Goal: Navigation & Orientation: Find specific page/section

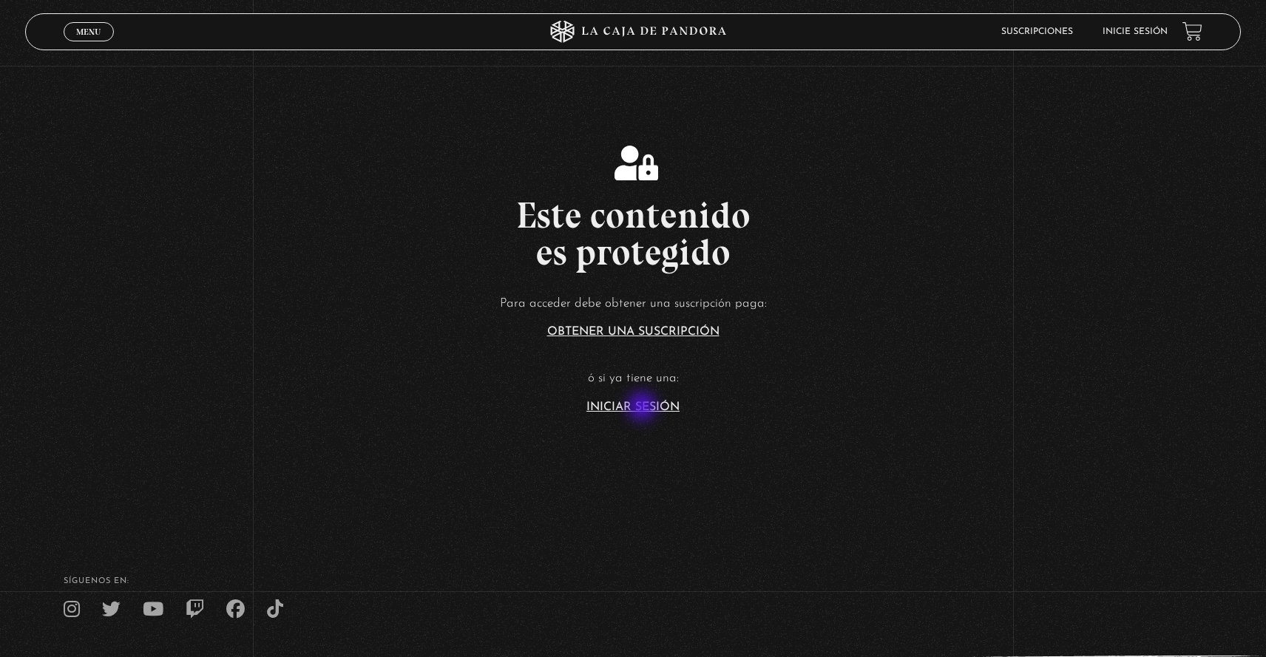
click at [643, 408] on link "Iniciar Sesión" at bounding box center [632, 408] width 93 height 12
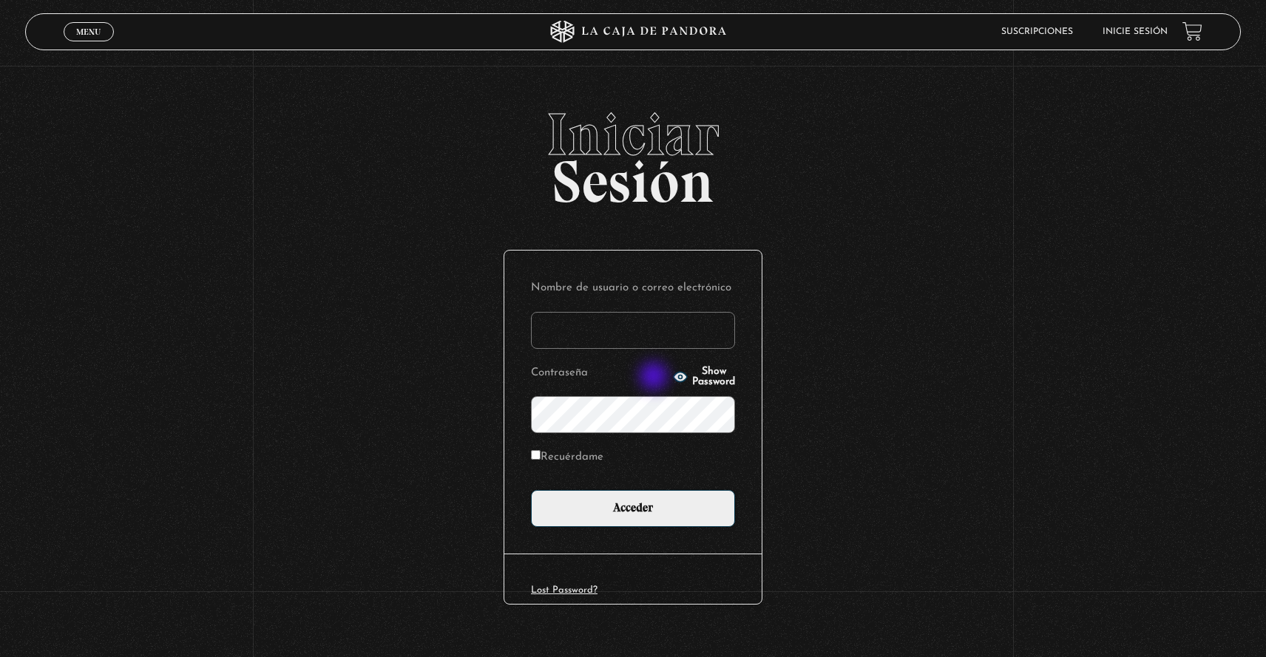
type input "[EMAIL_ADDRESS][PERSON_NAME][DOMAIN_NAME]"
click at [538, 460] on input "Recuérdame" at bounding box center [536, 455] width 10 height 10
checkbox input "true"
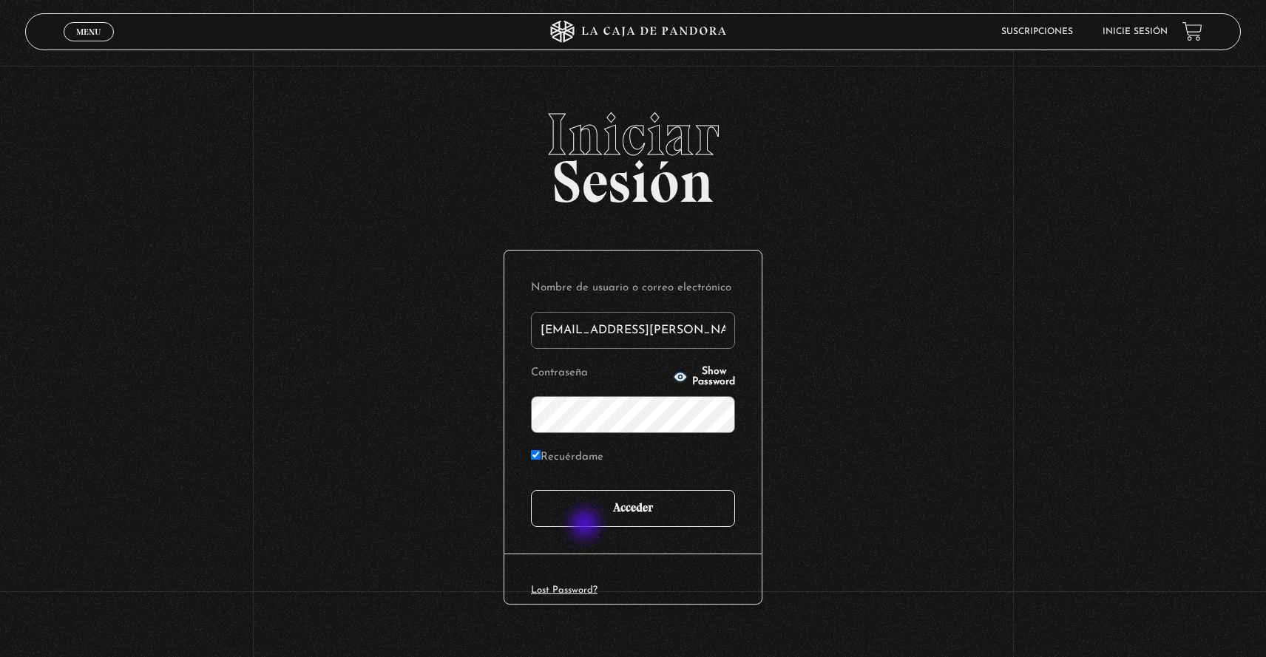
click at [586, 526] on input "Acceder" at bounding box center [633, 508] width 204 height 37
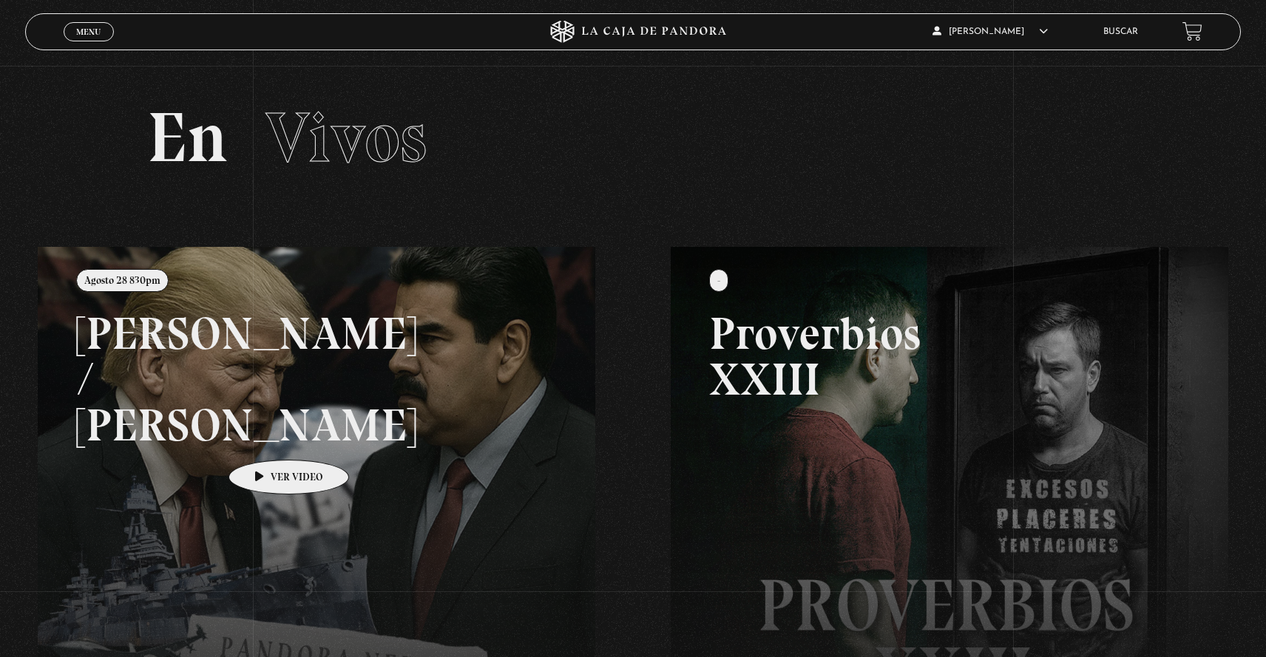
click at [266, 438] on link at bounding box center [671, 575] width 1266 height 657
